Goal: Information Seeking & Learning: Check status

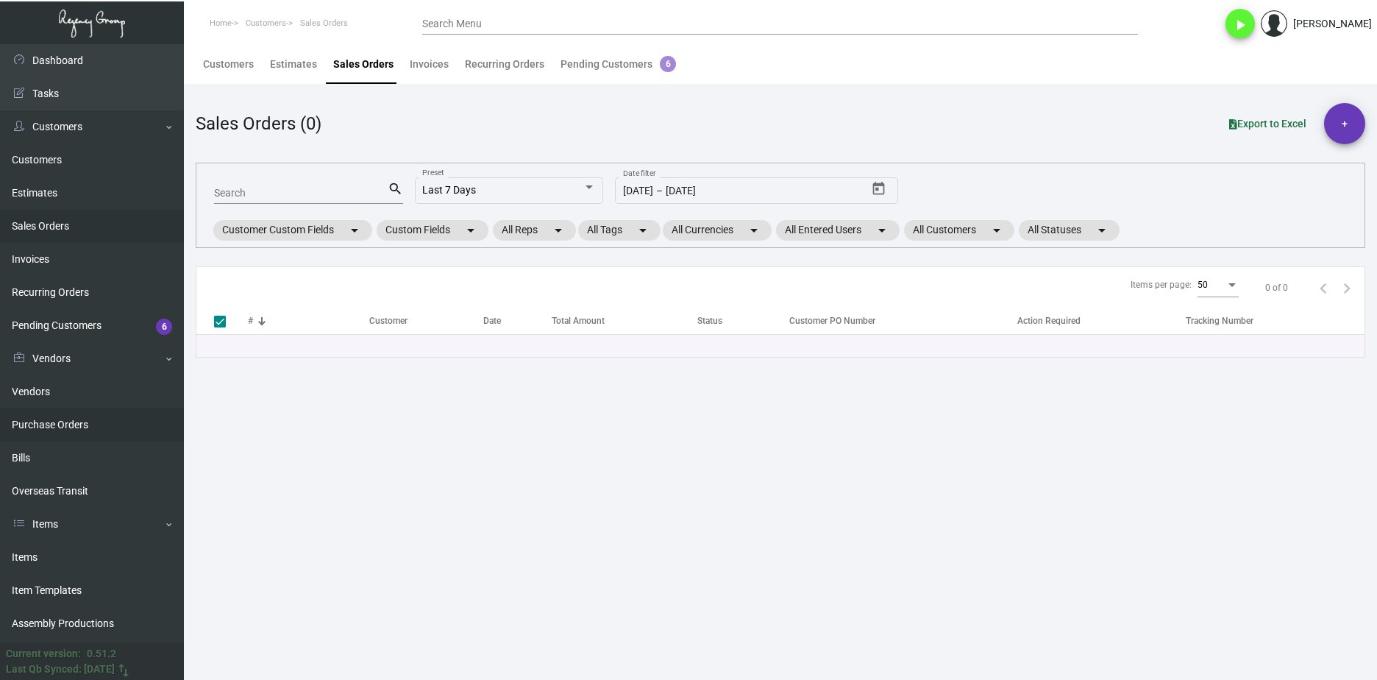
click at [99, 423] on link "Purchase Orders" at bounding box center [92, 424] width 184 height 33
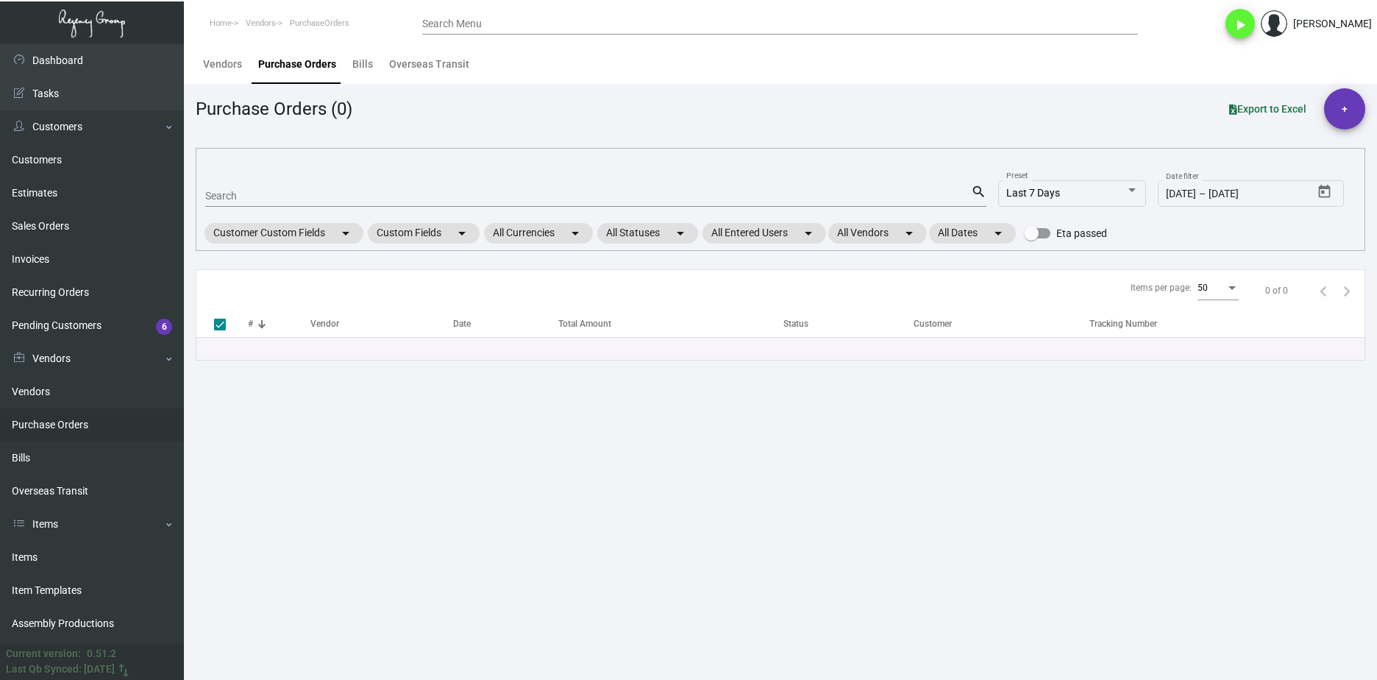
click at [269, 194] on input "Search" at bounding box center [588, 197] width 766 height 12
paste input "99470"
type input "99470"
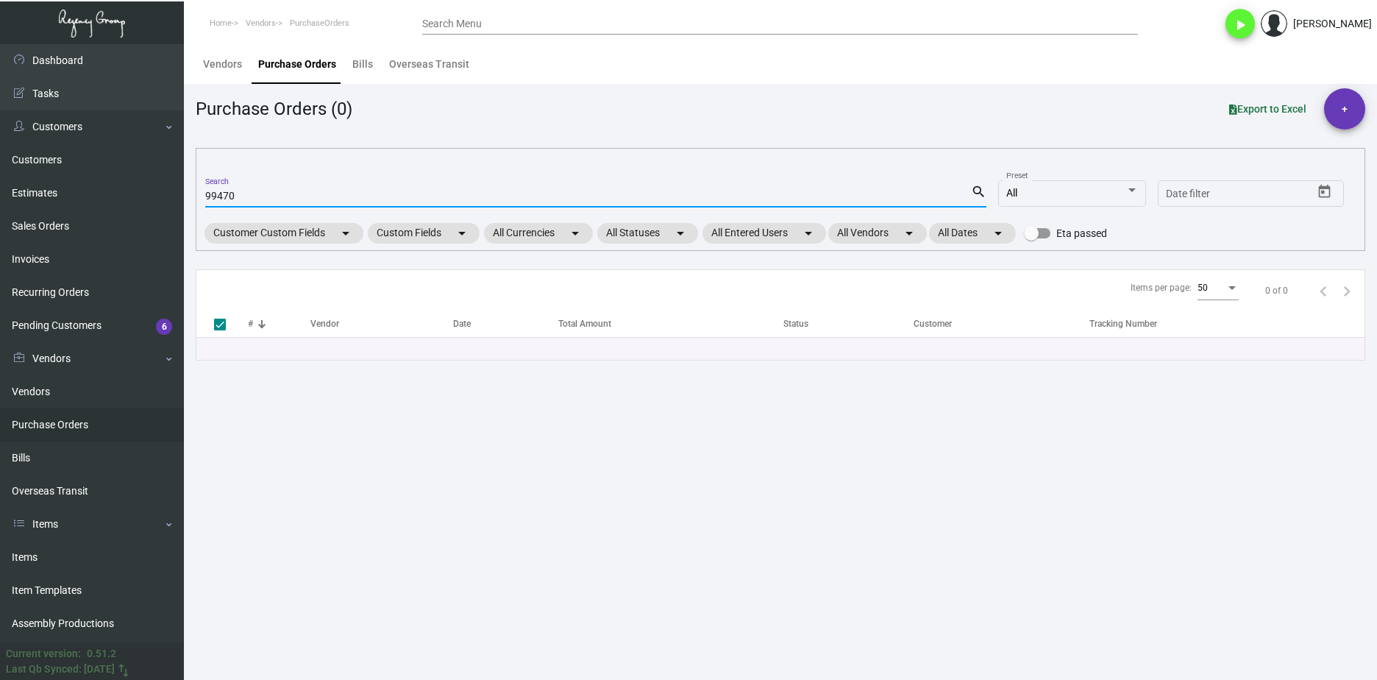
checkbox input "false"
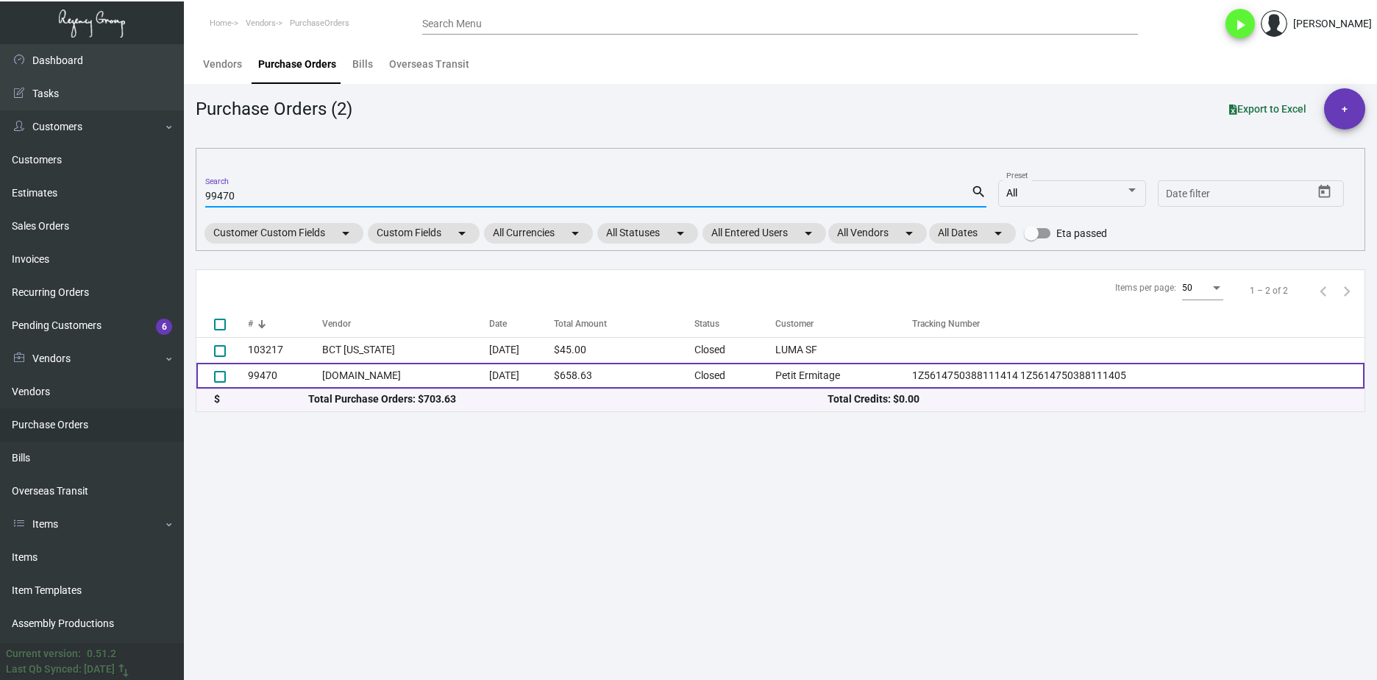
click at [346, 381] on td "Navitor.com" at bounding box center [405, 376] width 166 height 26
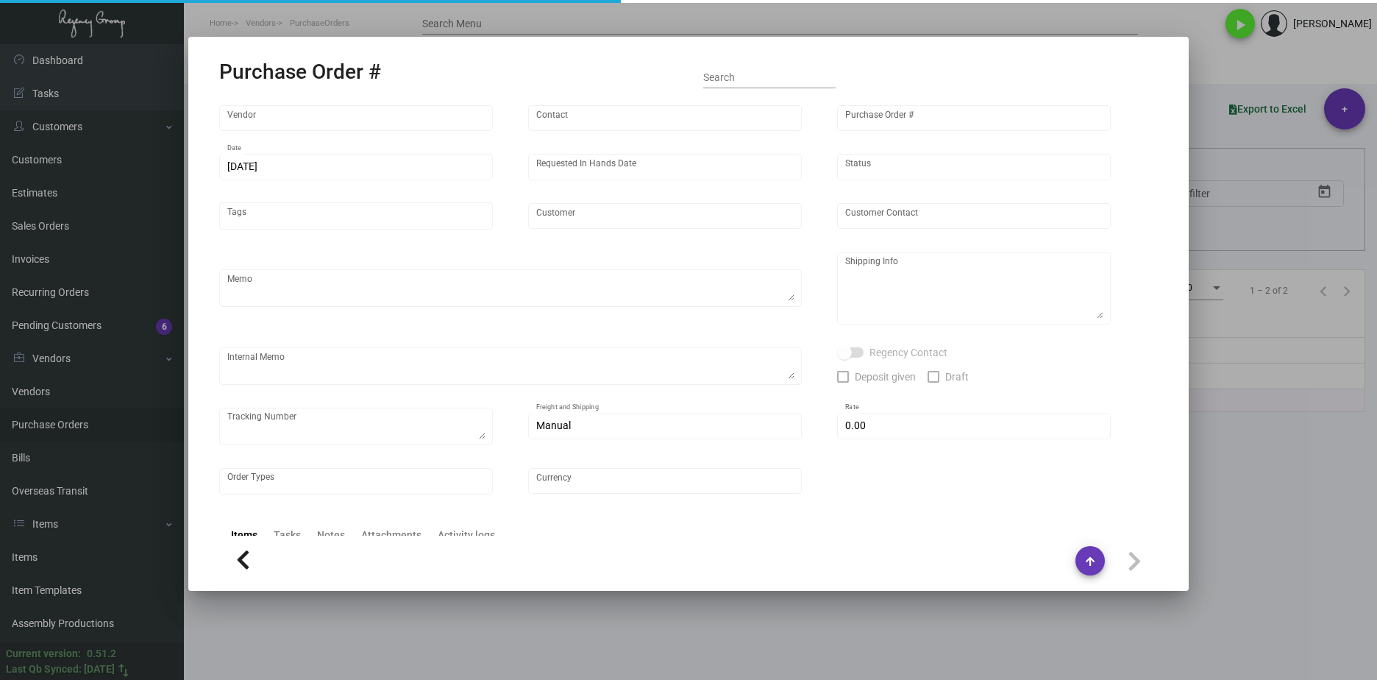
type input "Navitor.com"
type input "Orders -"
type input "99470"
type input "6/29/2023"
type input "7/12/2023"
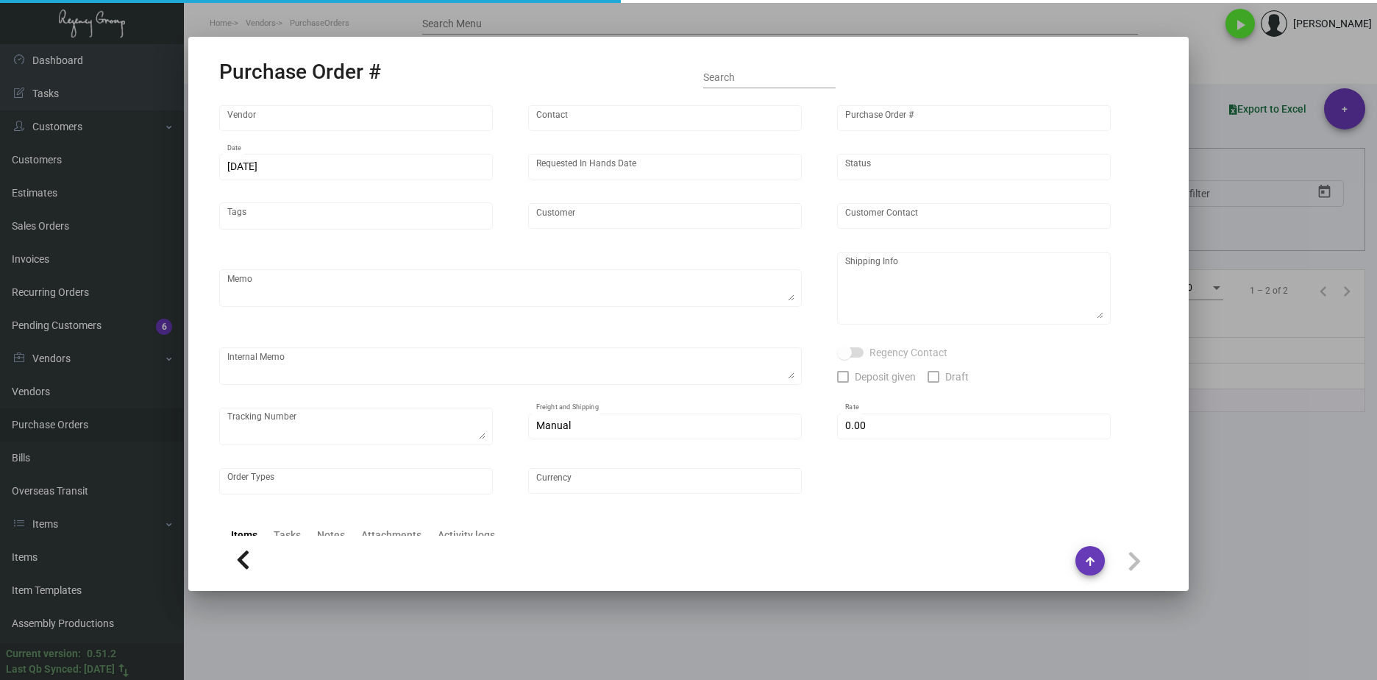
type input "Petit Ermitage"
type input "Front Desk"
type textarea "PLEASE SEND PDF PROOFS TO OUR ART TEAM ; ART@THEREGENCYGROUP.NET WITH ME IN CC!…"
type textarea "Petit Ermitage - Front Desk 8822 Cynthia Street West Hollywood, CA, 90069 US"
type textarea "1Z5614750388111414 1Z5614750388111405"
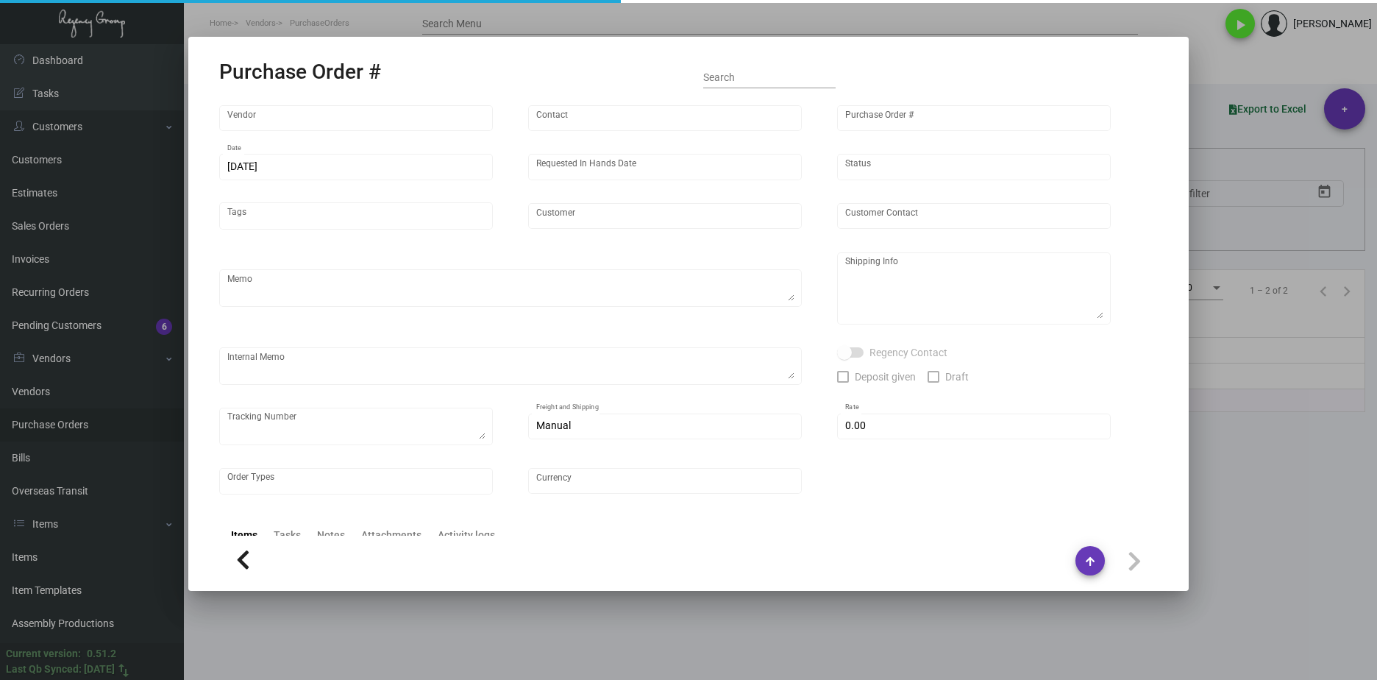
type input "$ 0.00"
type input "United States Dollar $"
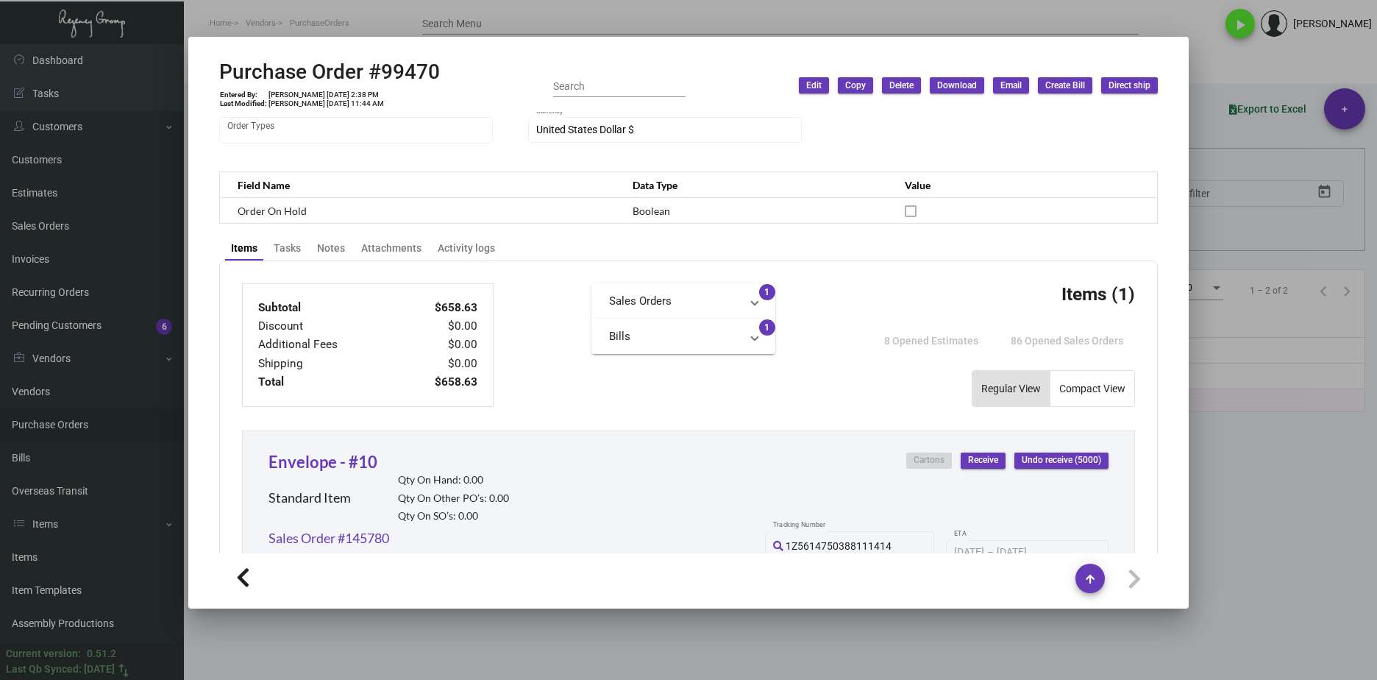
scroll to position [294, 0]
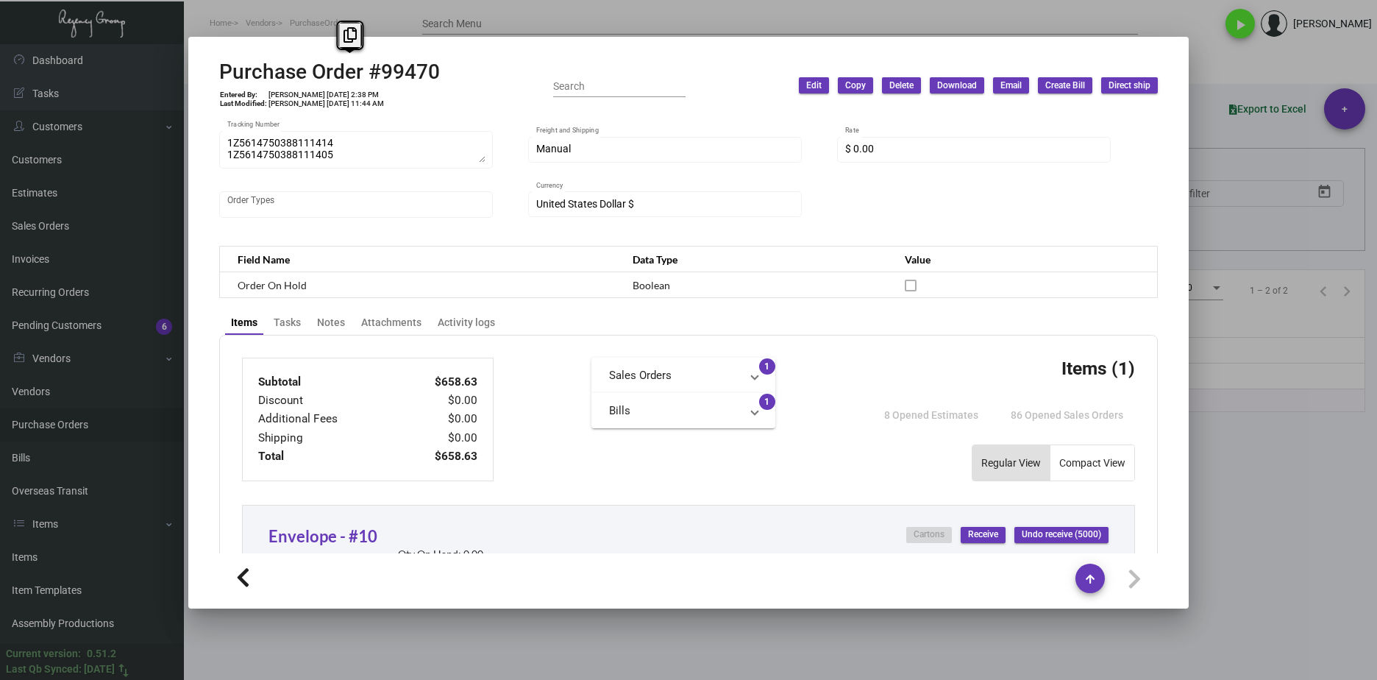
drag, startPoint x: 442, startPoint y: 69, endPoint x: 259, endPoint y: 71, distance: 183.2
click at [259, 71] on div "Purchase Order #99470 Entered By: Joyce Lei 6/29/23, 2:38 PM Last Modified: Joy…" at bounding box center [688, 86] width 939 height 52
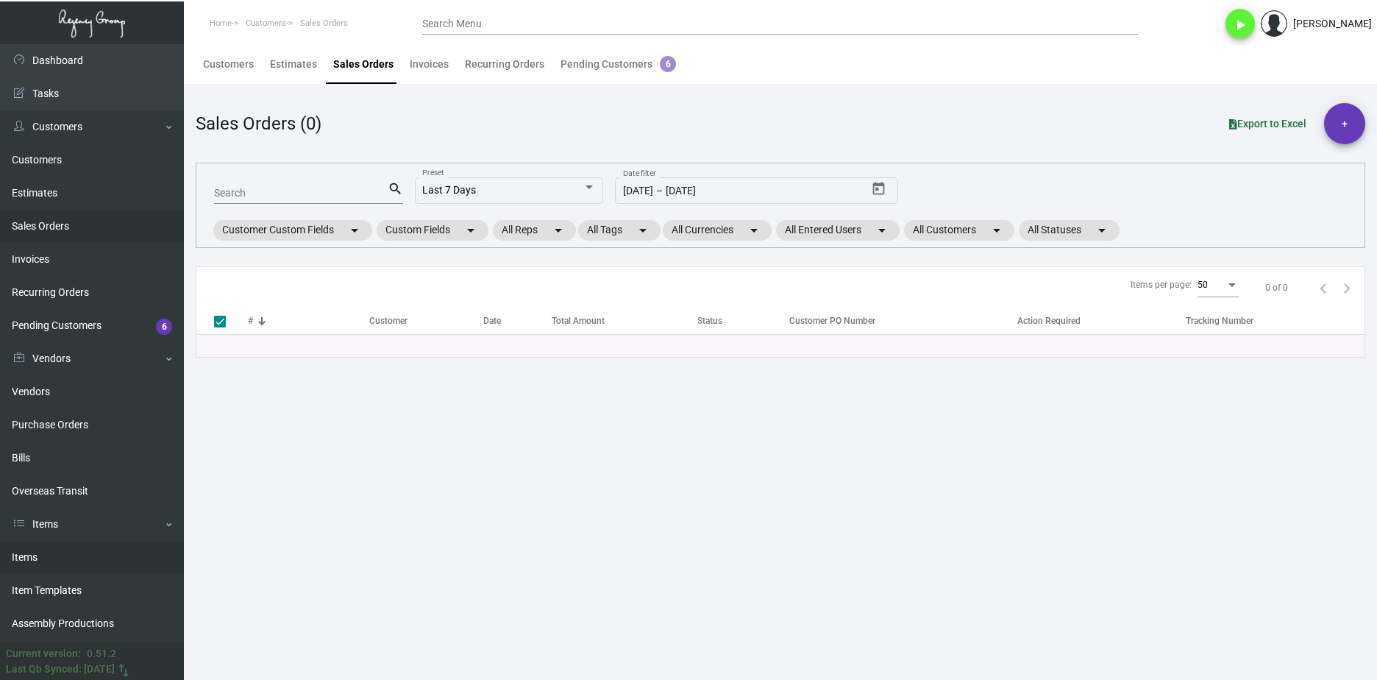
click at [82, 565] on link "Items" at bounding box center [92, 557] width 184 height 33
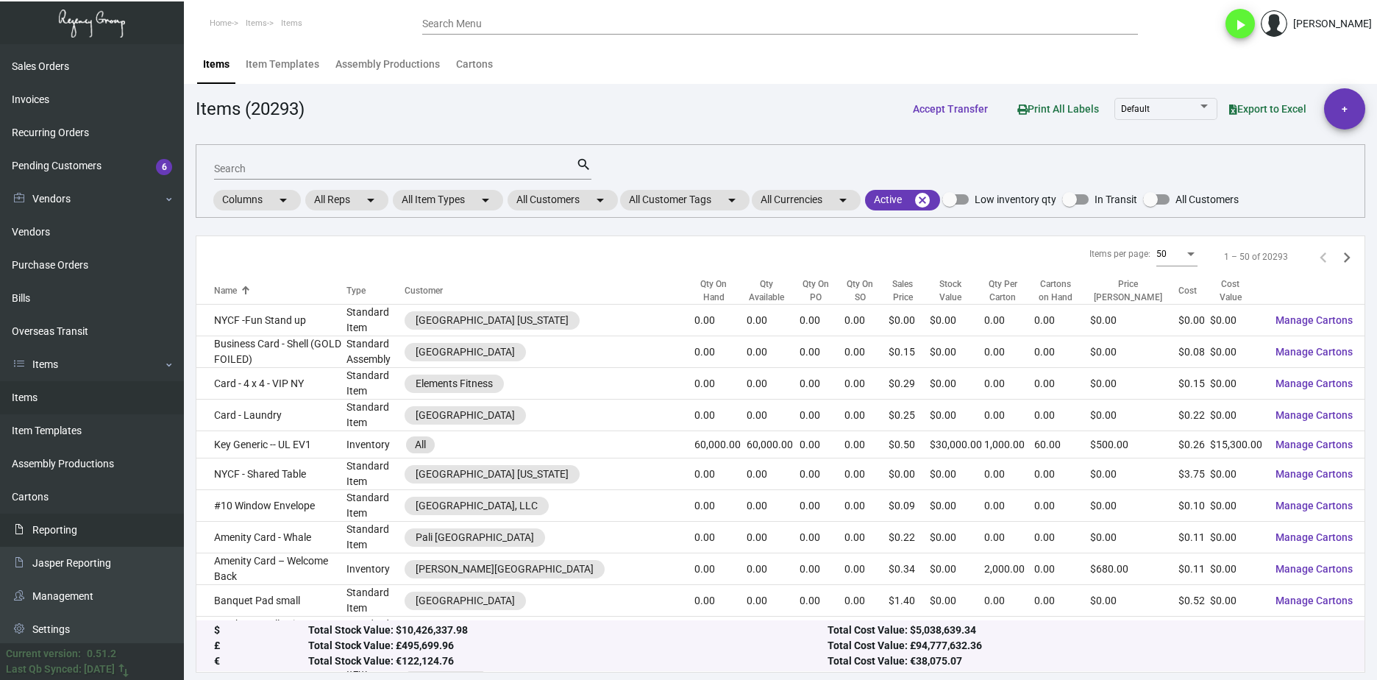
scroll to position [163, 0]
click at [127, 224] on link "Vendors" at bounding box center [92, 229] width 184 height 33
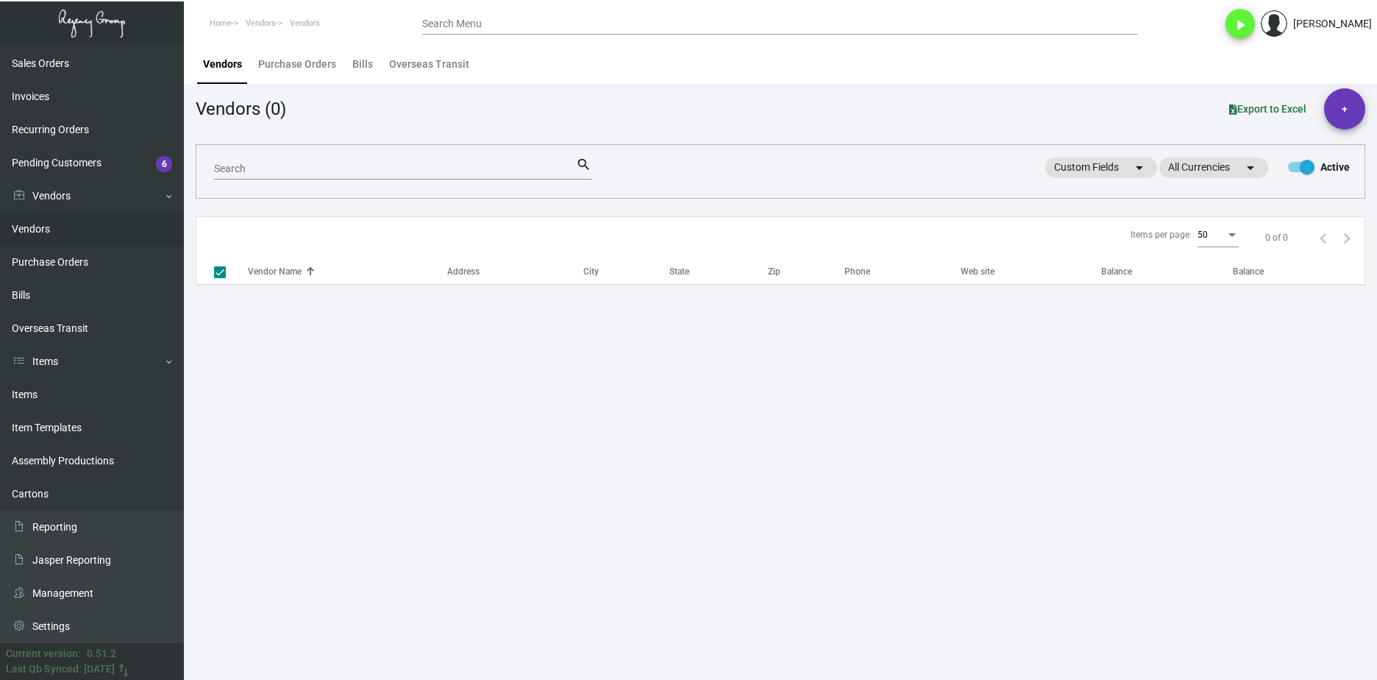
checkbox input "false"
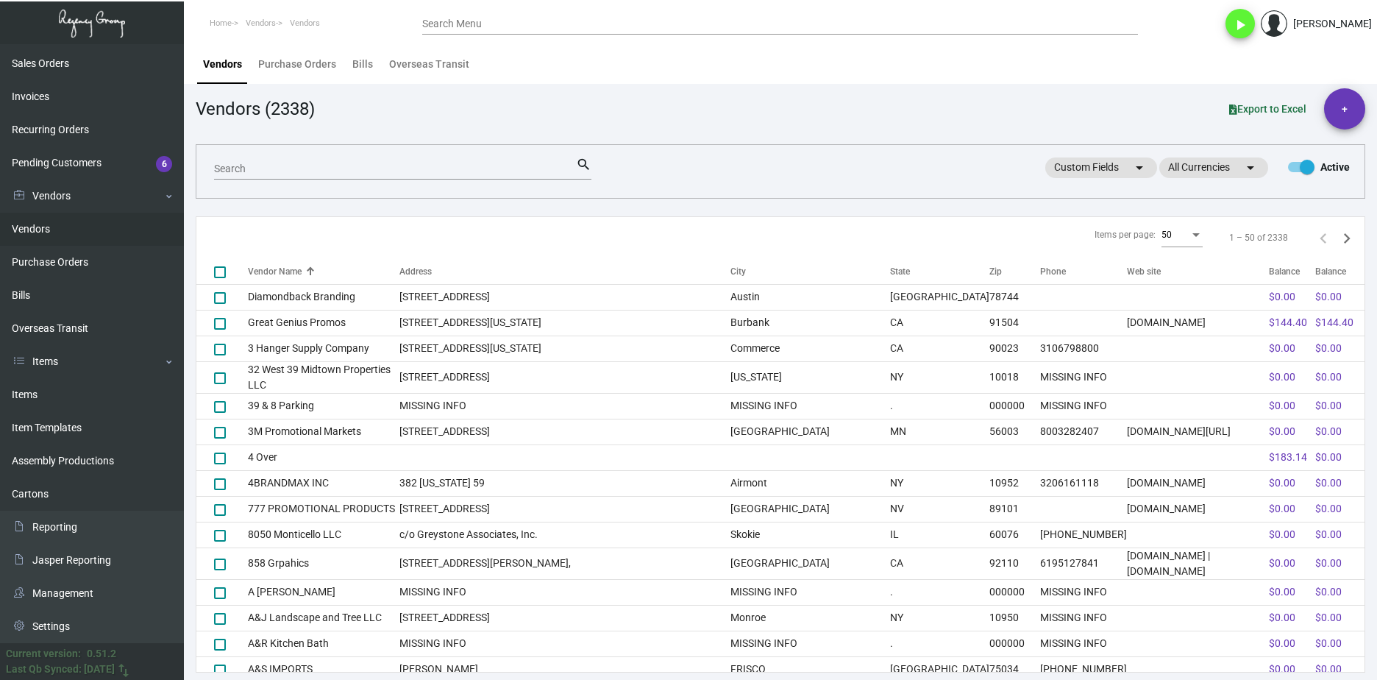
click at [273, 164] on input "Search" at bounding box center [395, 169] width 362 height 12
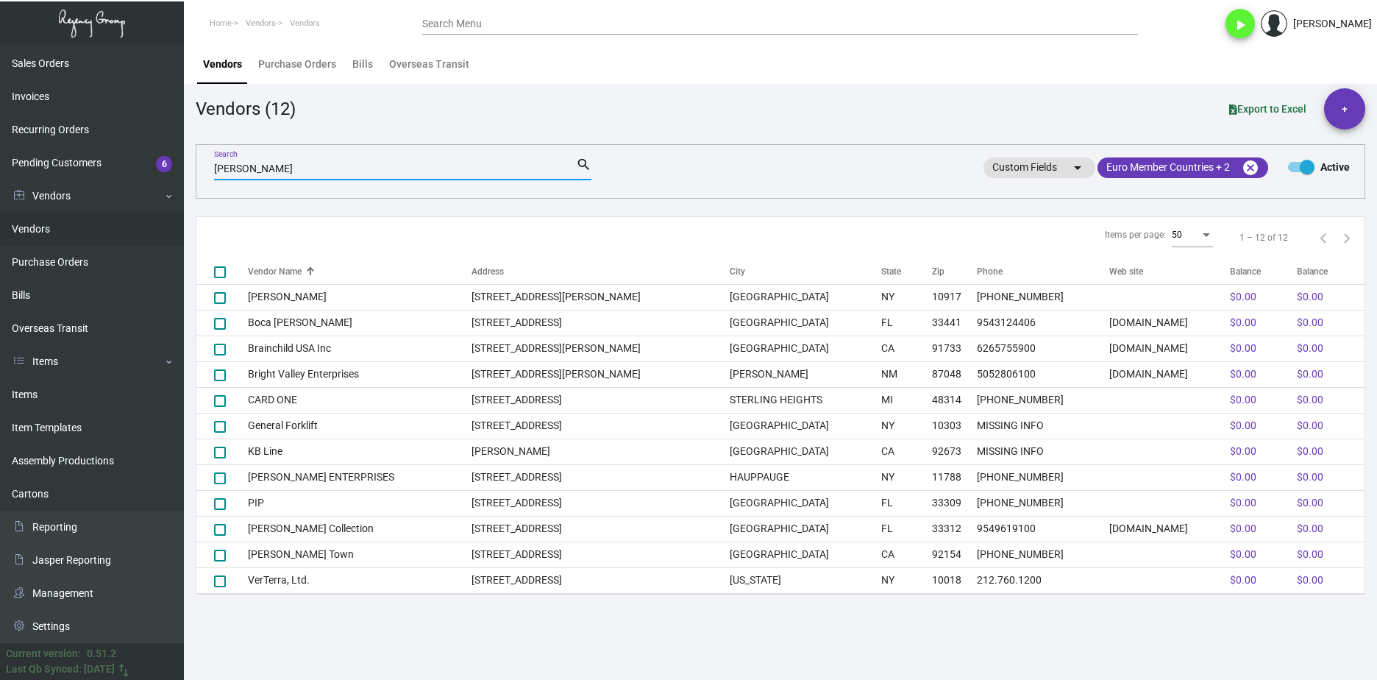
type input "terry"
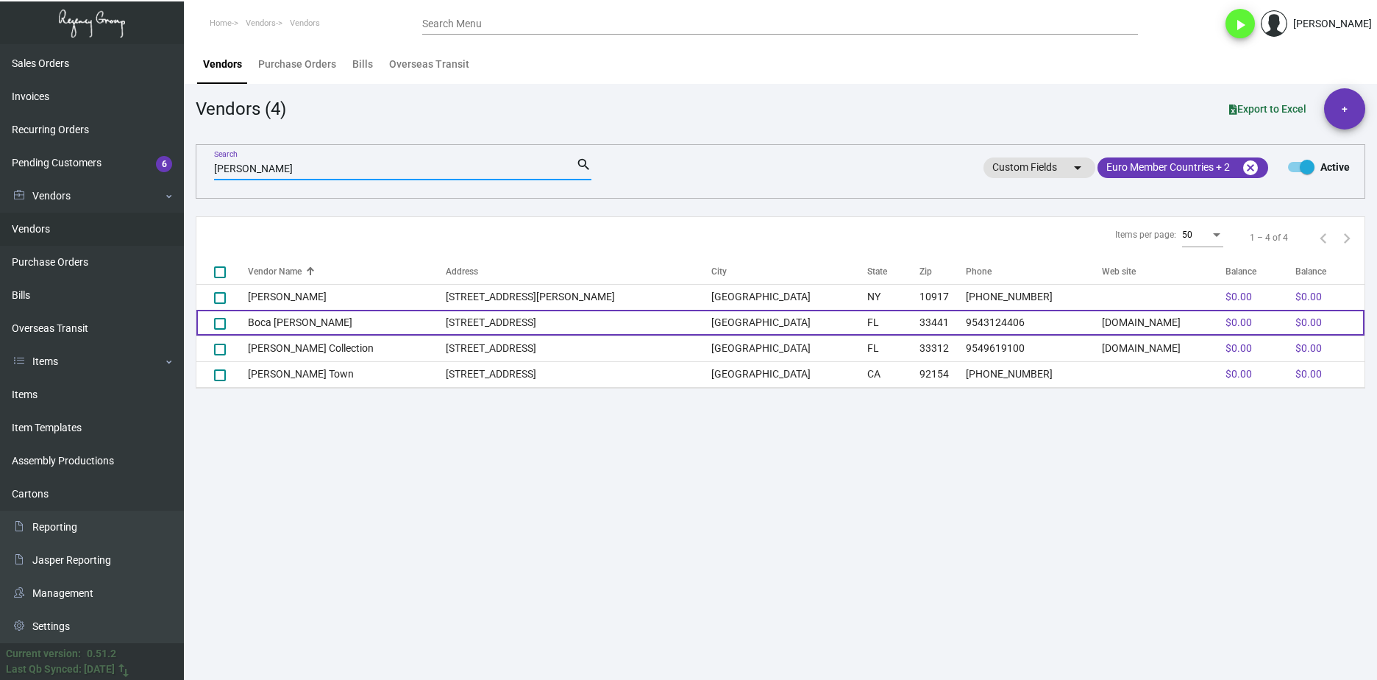
click at [341, 327] on td "Boca Terry" at bounding box center [347, 323] width 198 height 26
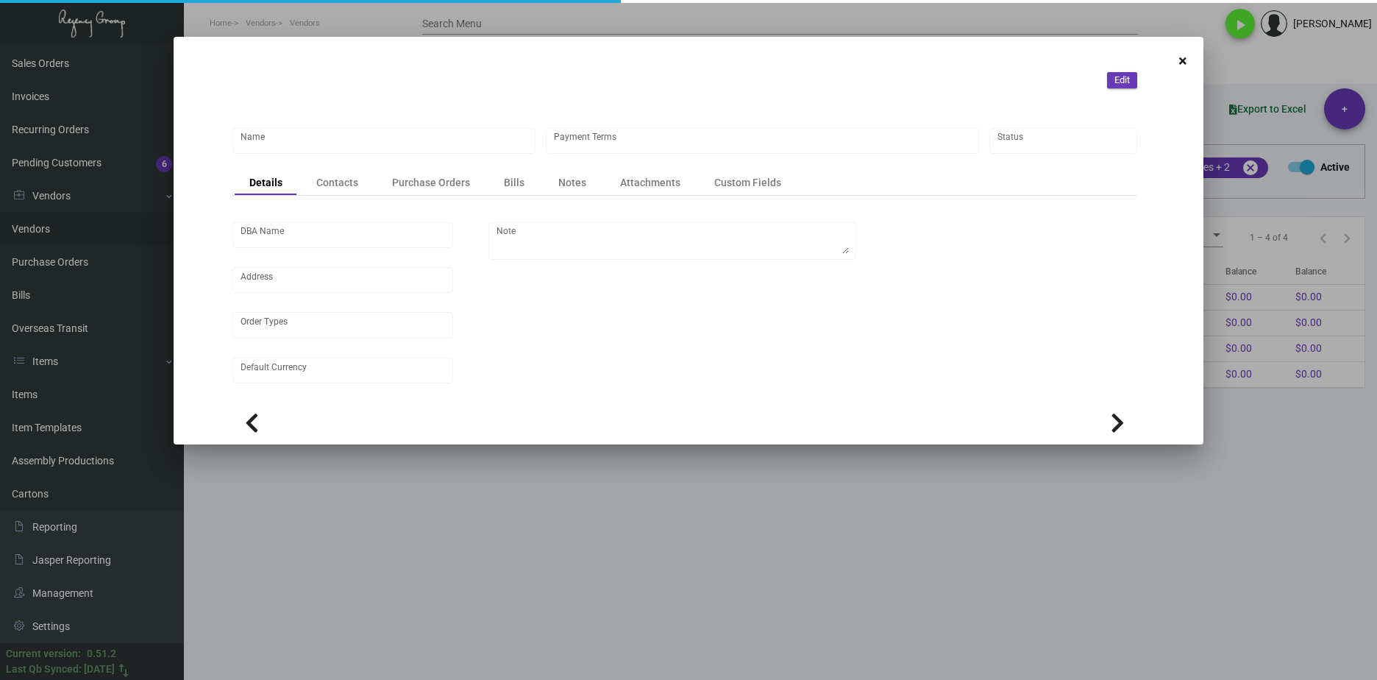
type input "Boca Terry"
type input "Credit Card with order"
type input "United States Dollar $"
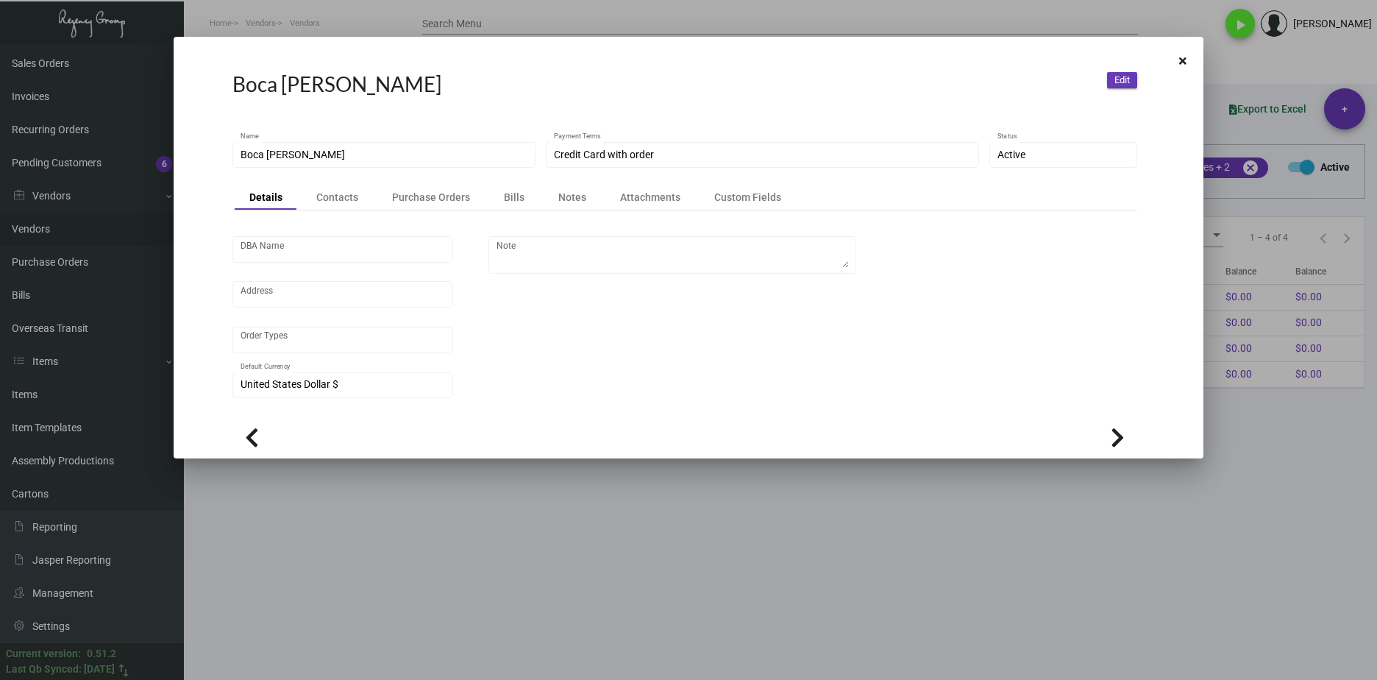
drag, startPoint x: 352, startPoint y: 146, endPoint x: 235, endPoint y: 153, distance: 117.2
click at [235, 153] on div "Boca Terry Name" at bounding box center [384, 154] width 303 height 29
click at [204, 146] on mat-dialog-container "Boca Terry Edit Boca Terry Name Credit Card with order Payment Terms Active Sta…" at bounding box center [689, 248] width 1030 height 422
click at [719, 554] on div at bounding box center [688, 340] width 1377 height 680
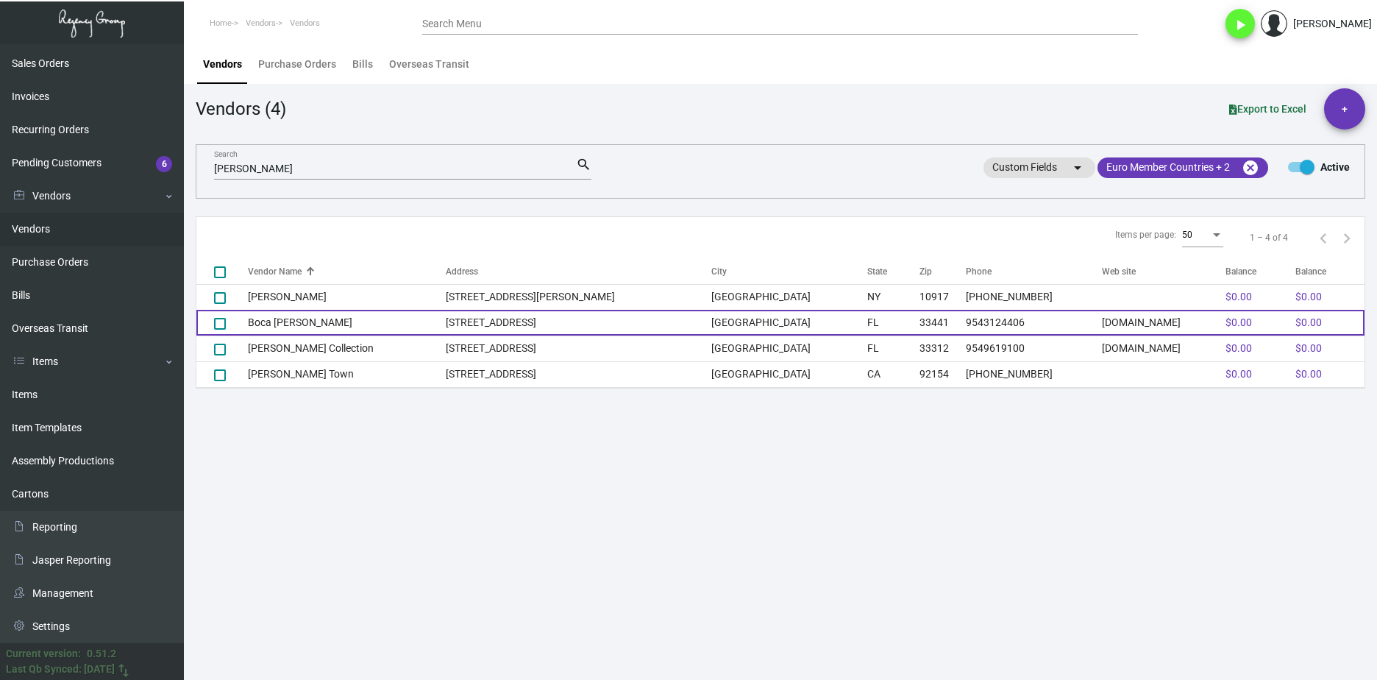
click at [329, 331] on td "Boca Terry" at bounding box center [347, 323] width 198 height 26
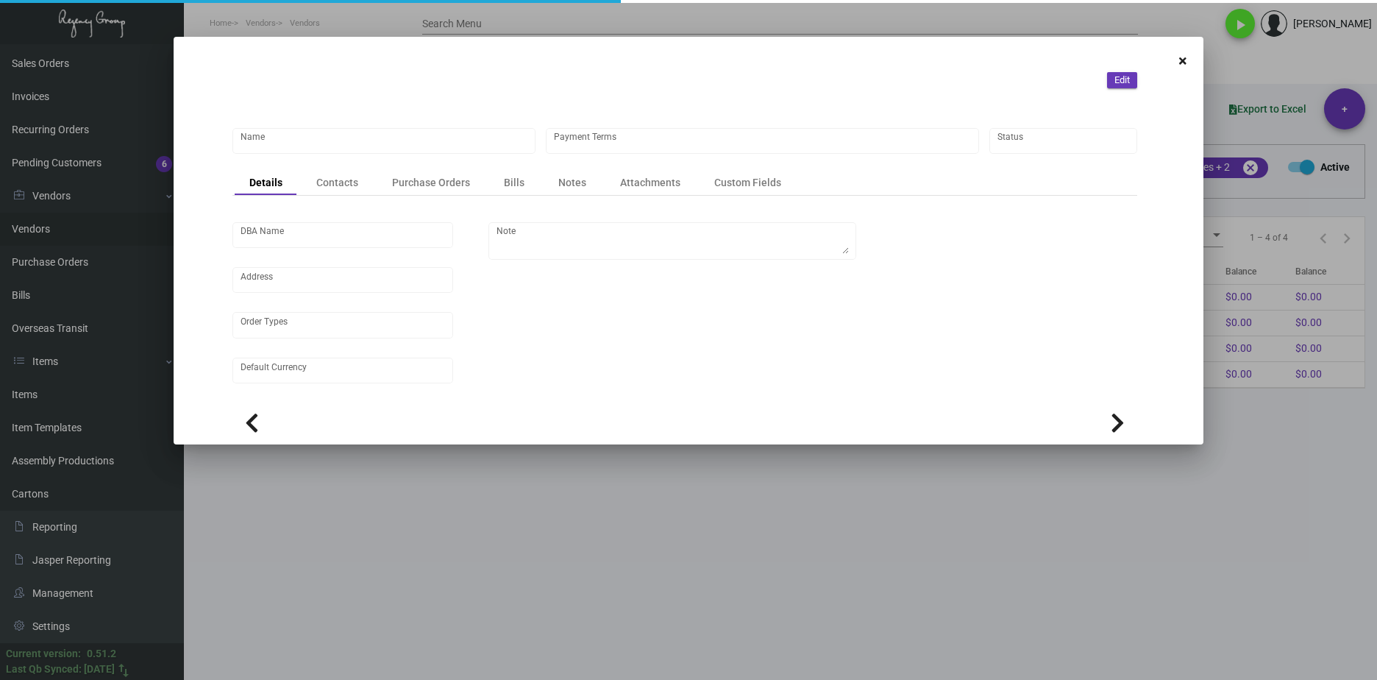
type input "Boca Terry"
type input "Credit Card with order"
type input "United States Dollar $"
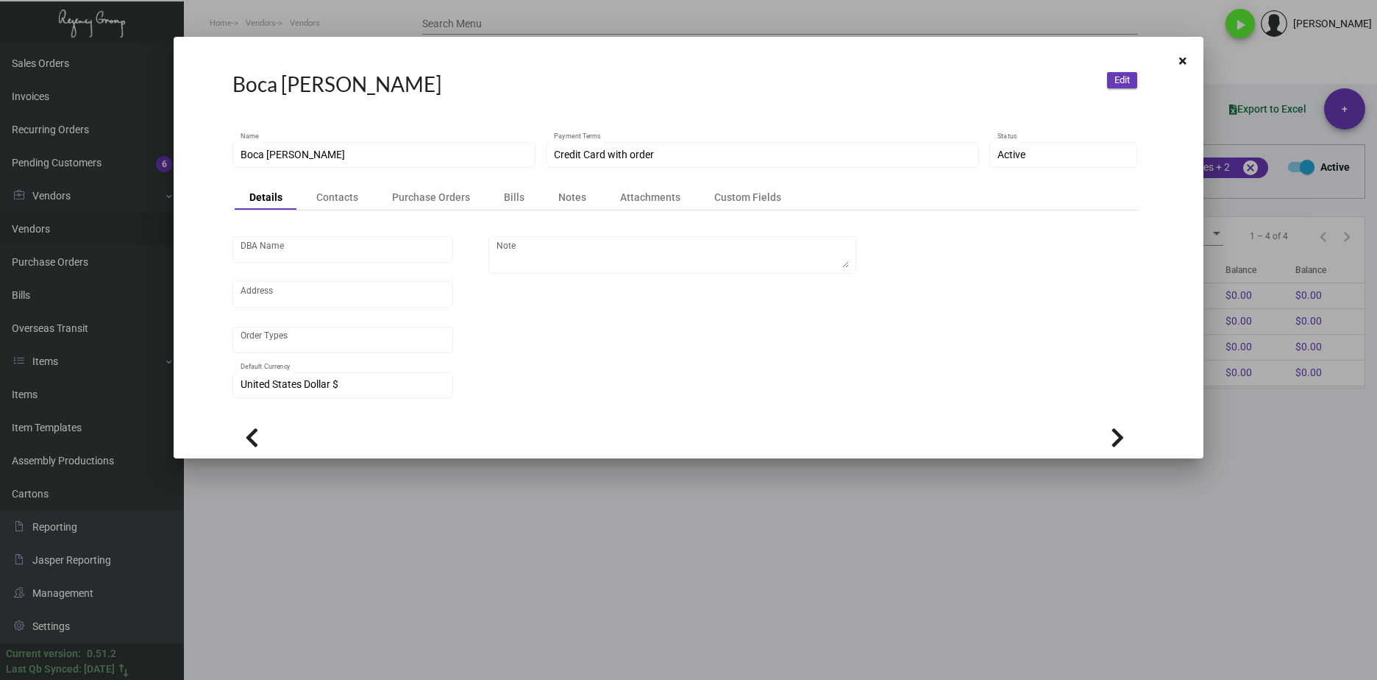
scroll to position [2, 0]
